Goal: Information Seeking & Learning: Check status

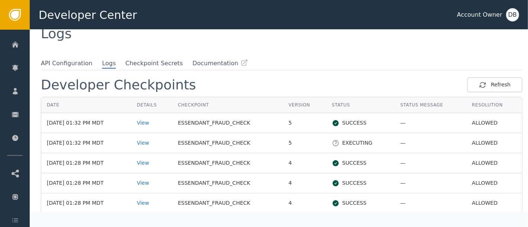
scroll to position [43, 0]
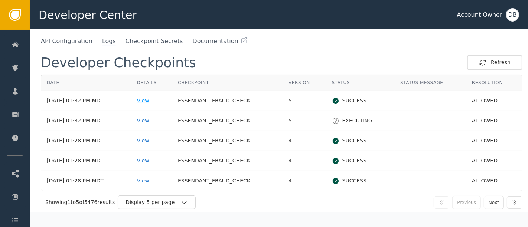
click at [154, 101] on div "View" at bounding box center [152, 101] width 30 height 8
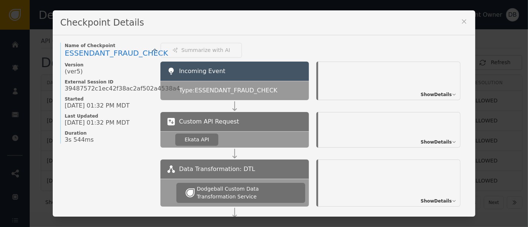
click at [422, 99] on div "Incoming Event Type: ESSENDANT_FRAUD_CHECK Show Details" at bounding box center [313, 87] width 307 height 50
click at [423, 96] on span "Show Details" at bounding box center [435, 94] width 31 height 7
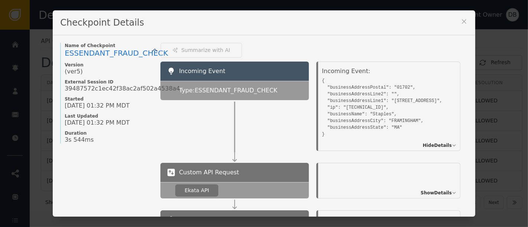
click at [461, 22] on icon at bounding box center [463, 21] width 7 height 7
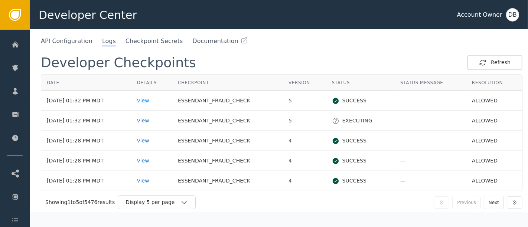
click at [152, 100] on div "View" at bounding box center [152, 101] width 30 height 8
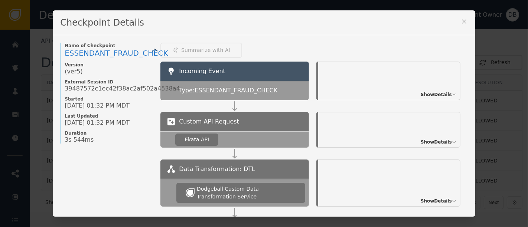
click at [439, 95] on span "Show Details" at bounding box center [435, 94] width 31 height 7
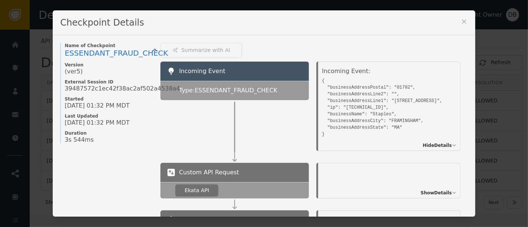
click at [430, 98] on pre "{ "businessAddressPostal": "01702", "businessAddressLine2": "", "businessAddres…" at bounding box center [389, 107] width 134 height 62
click at [436, 191] on span "Show Details" at bounding box center [435, 193] width 31 height 7
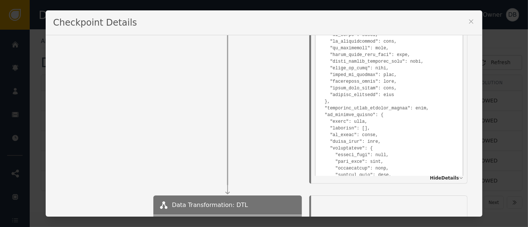
scroll to position [635, 0]
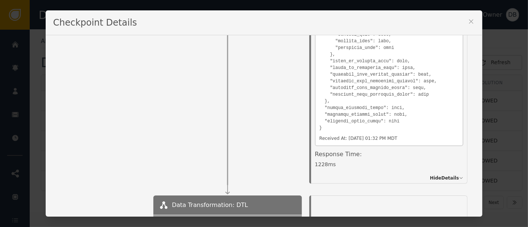
click at [467, 25] on icon at bounding box center [470, 21] width 7 height 7
